Goal: Task Accomplishment & Management: Manage account settings

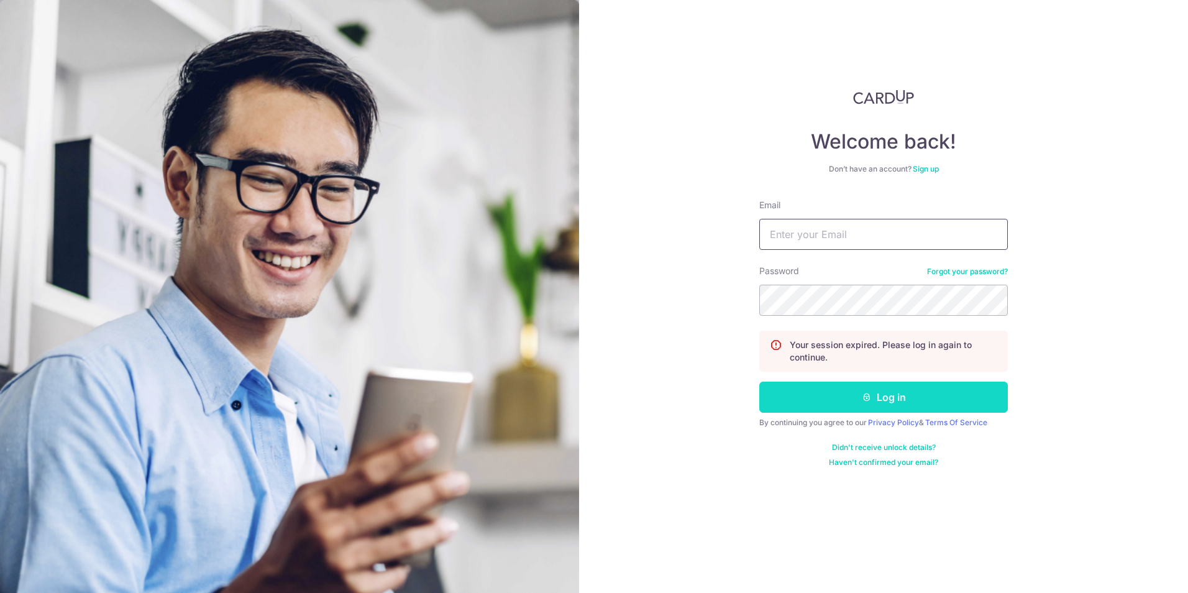
type input "[EMAIL_ADDRESS][DOMAIN_NAME]"
click at [855, 403] on button "Log in" at bounding box center [883, 396] width 249 height 31
